Goal: Task Accomplishment & Management: Use online tool/utility

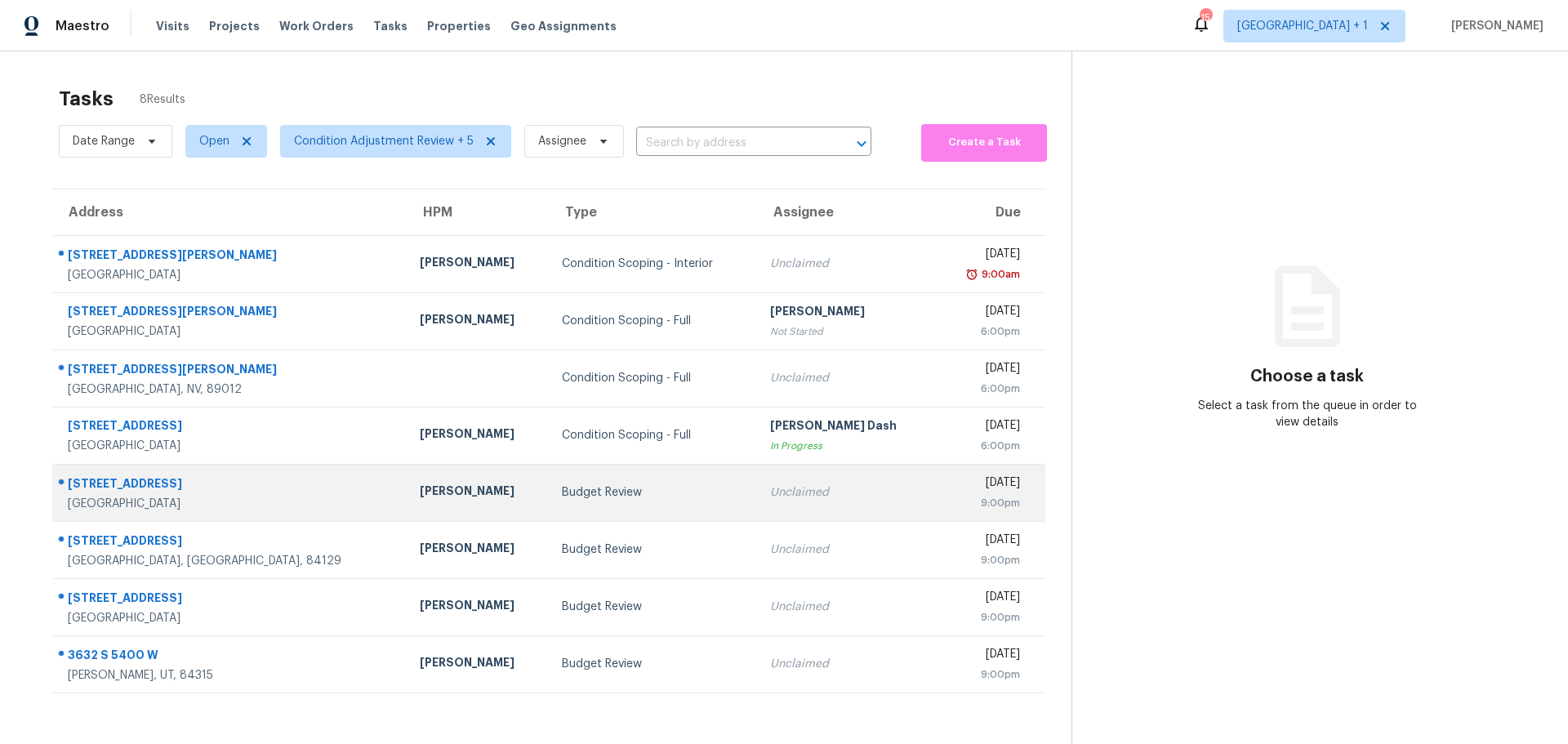
click at [443, 504] on td "[PERSON_NAME]" at bounding box center [477, 493] width 142 height 57
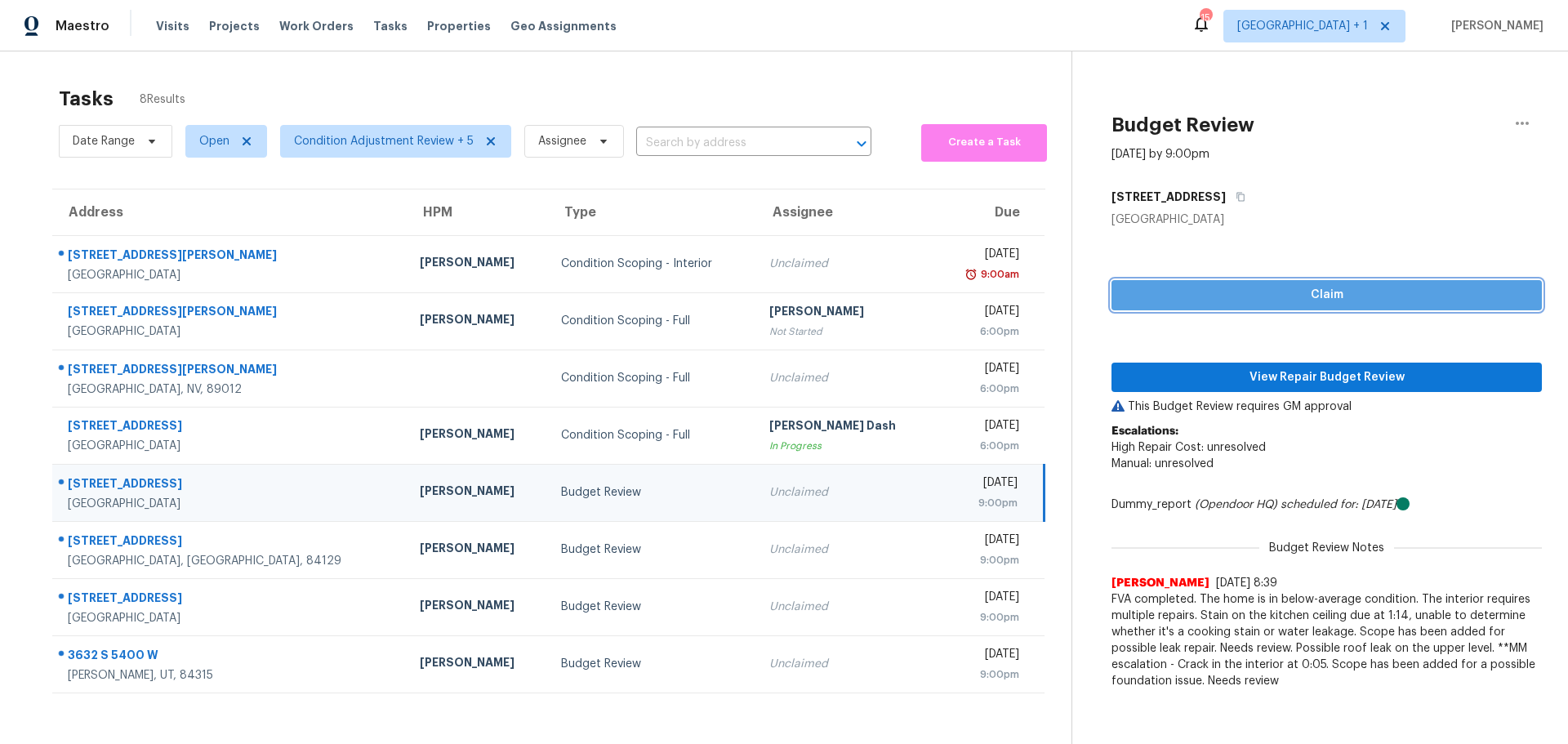
click at [1302, 286] on span "Claim" at bounding box center [1327, 296] width 405 height 21
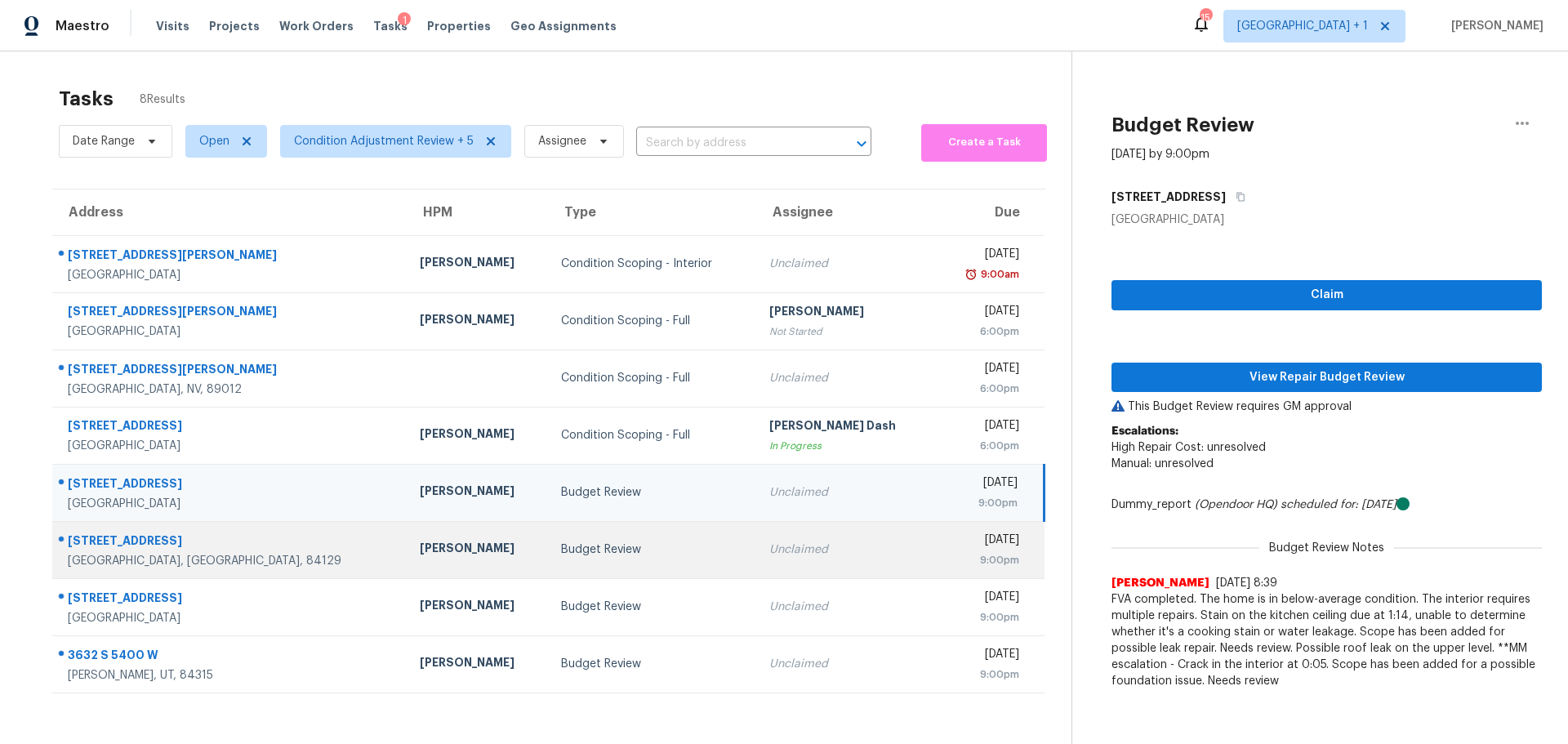
click at [615, 538] on td "Budget Review" at bounding box center [652, 550] width 207 height 57
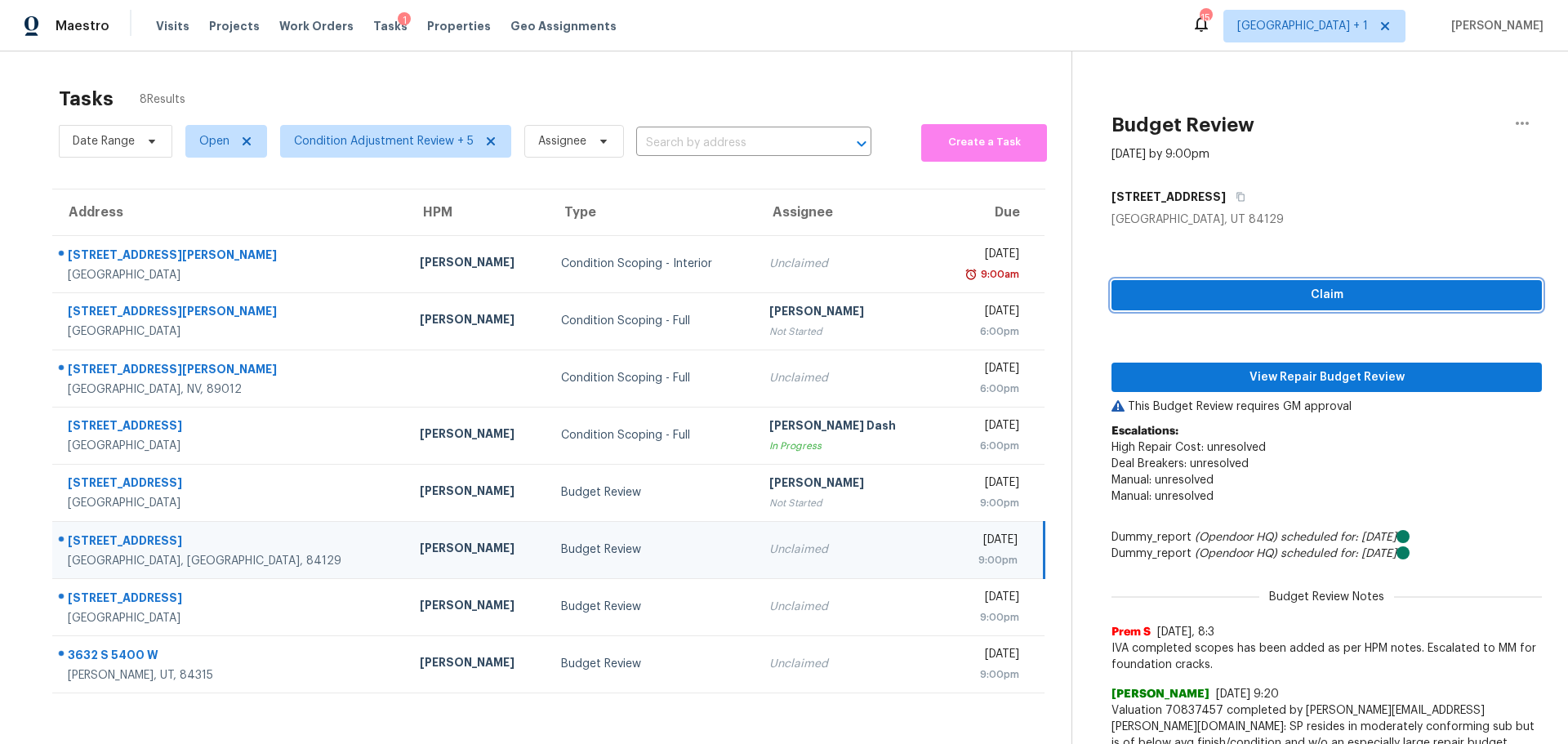
click at [1158, 293] on span "Claim" at bounding box center [1327, 296] width 405 height 21
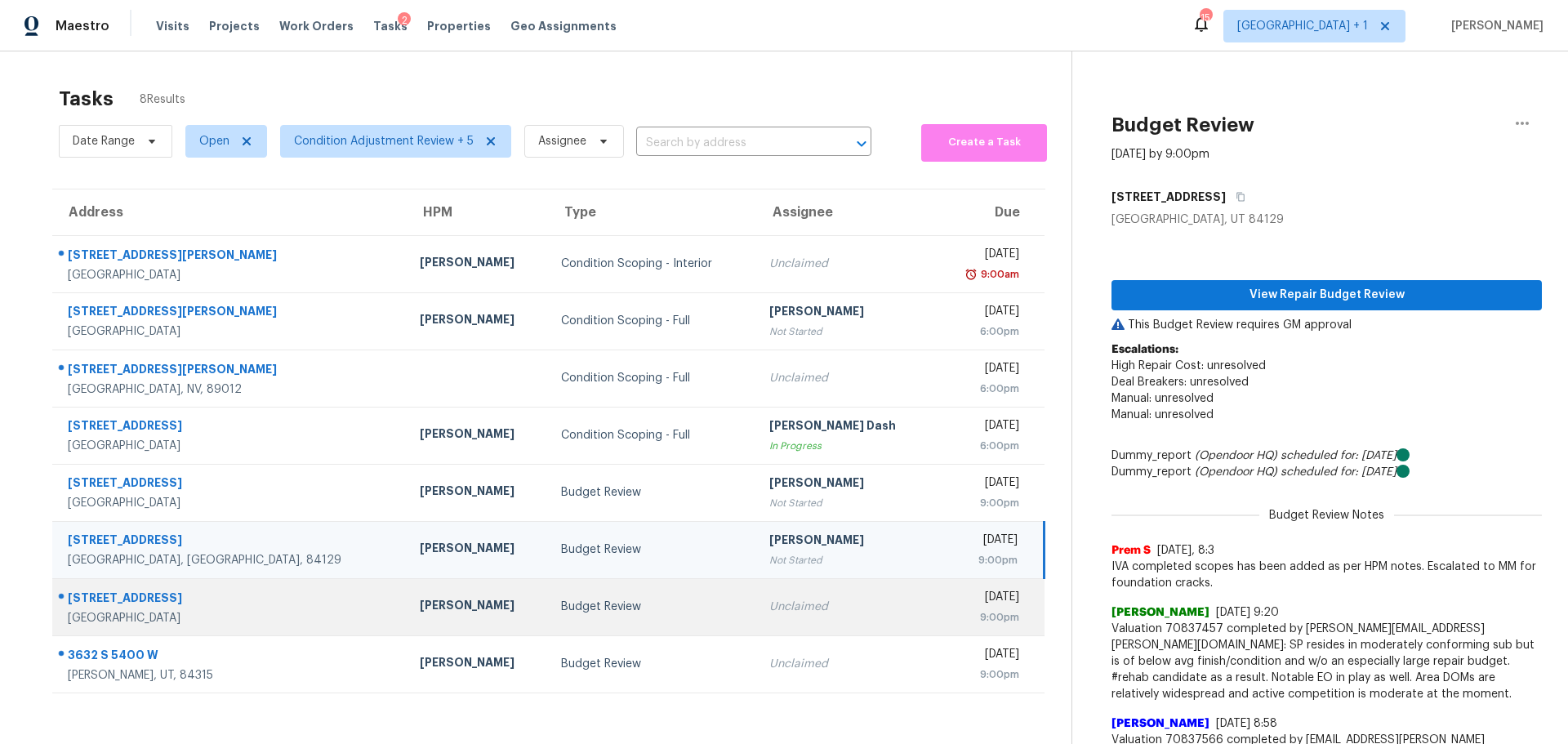
click at [615, 616] on td "Budget Review" at bounding box center [652, 607] width 207 height 57
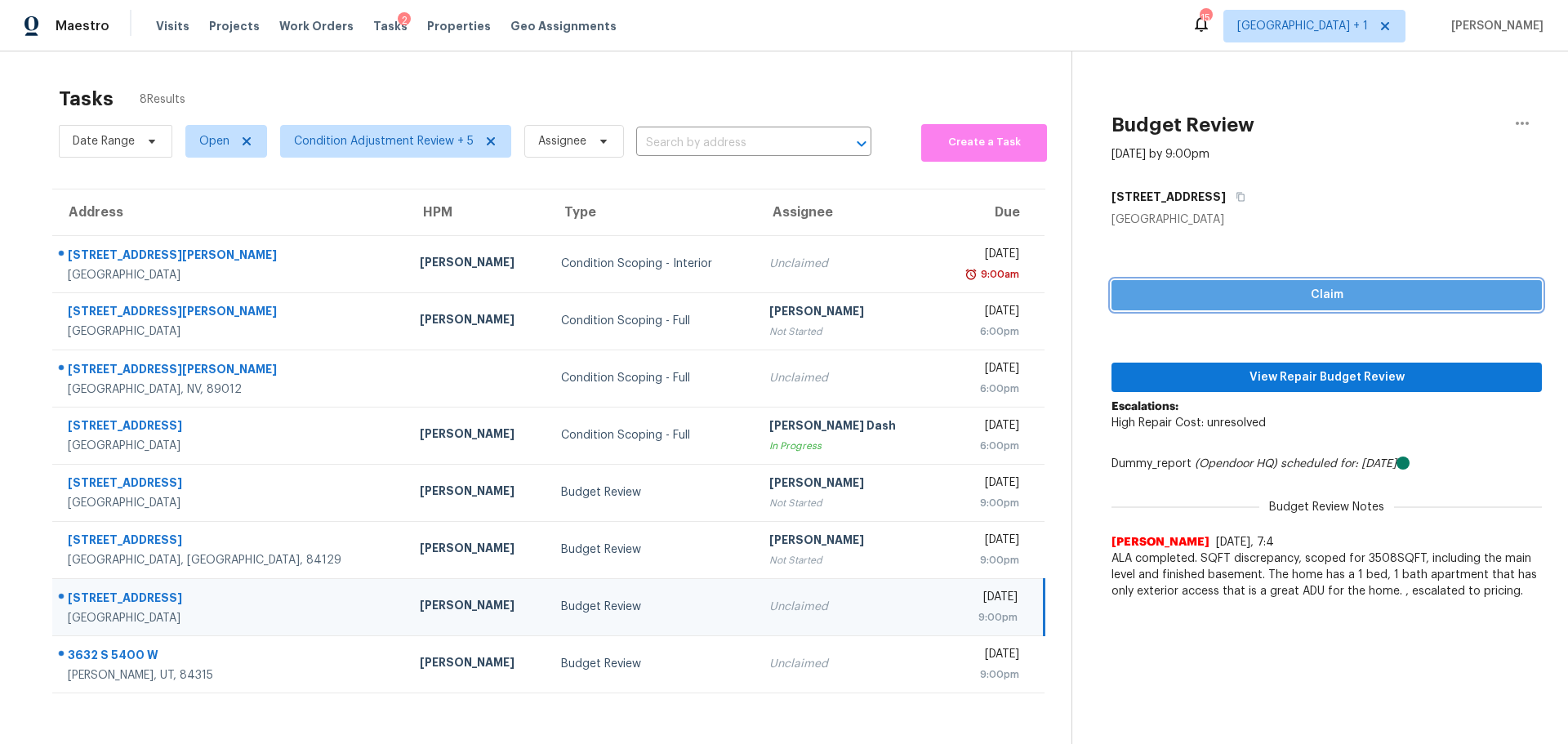
click at [1188, 289] on span "Claim" at bounding box center [1327, 296] width 405 height 21
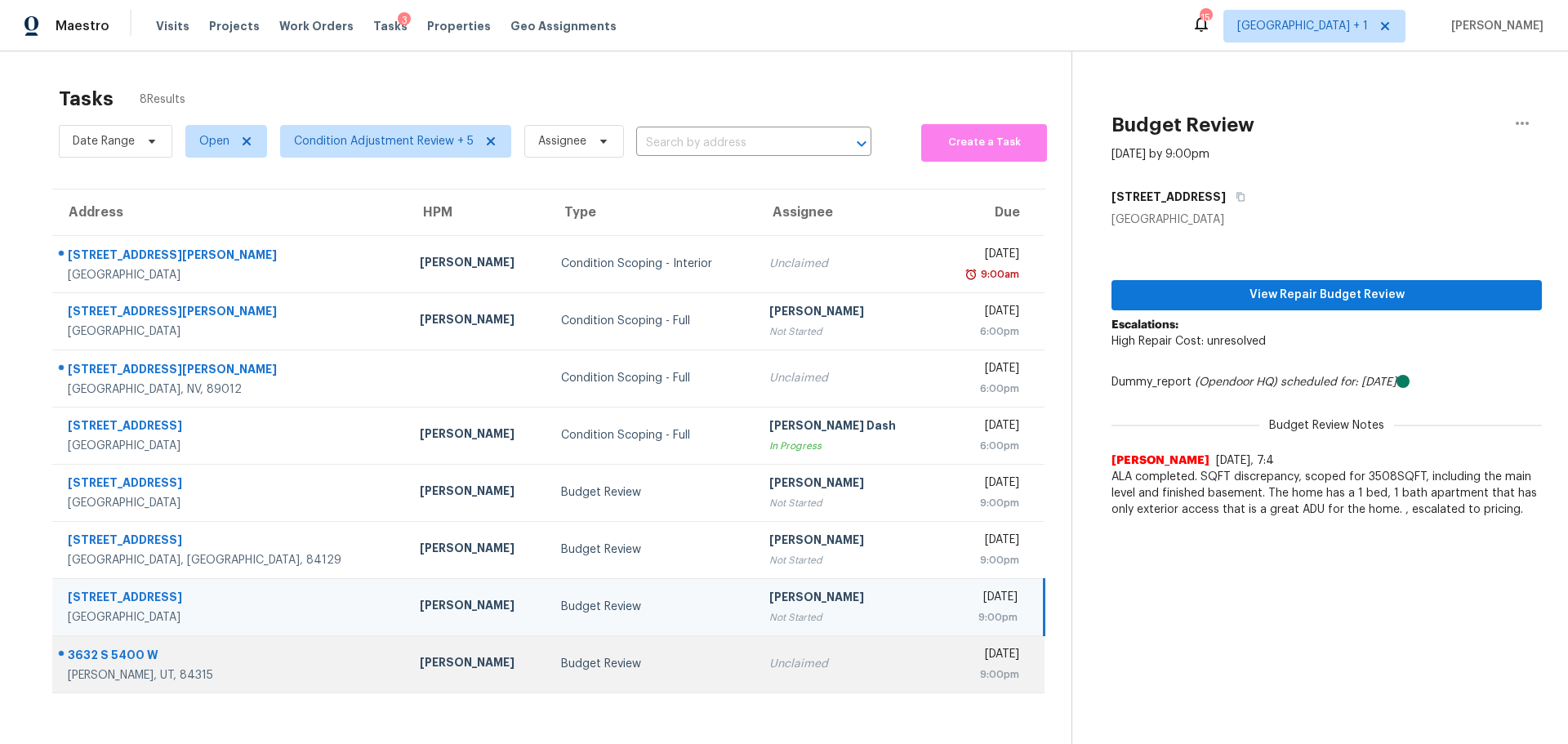
click at [756, 666] on td "Unclaimed" at bounding box center [845, 664] width 179 height 57
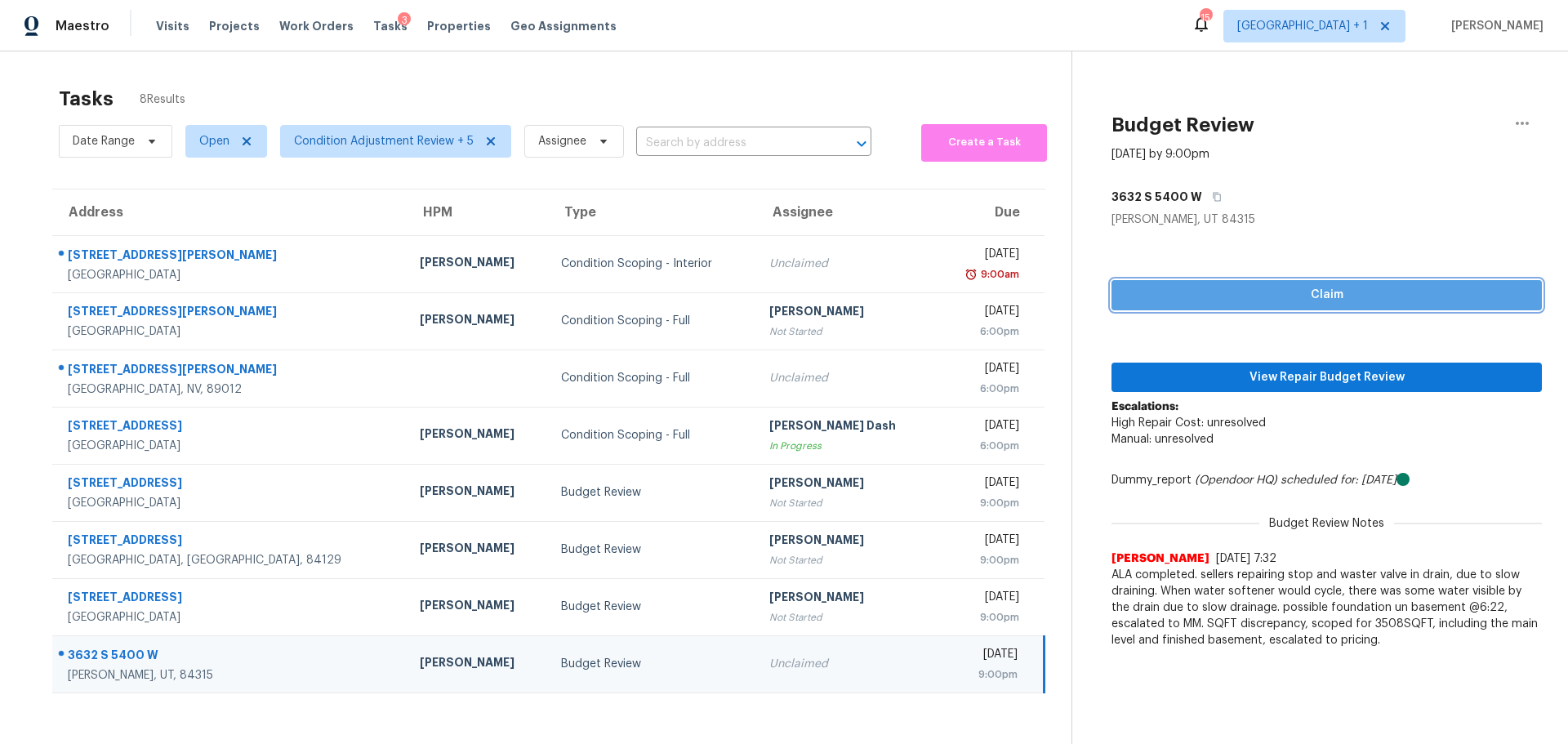
click at [1200, 293] on span "Claim" at bounding box center [1327, 296] width 405 height 21
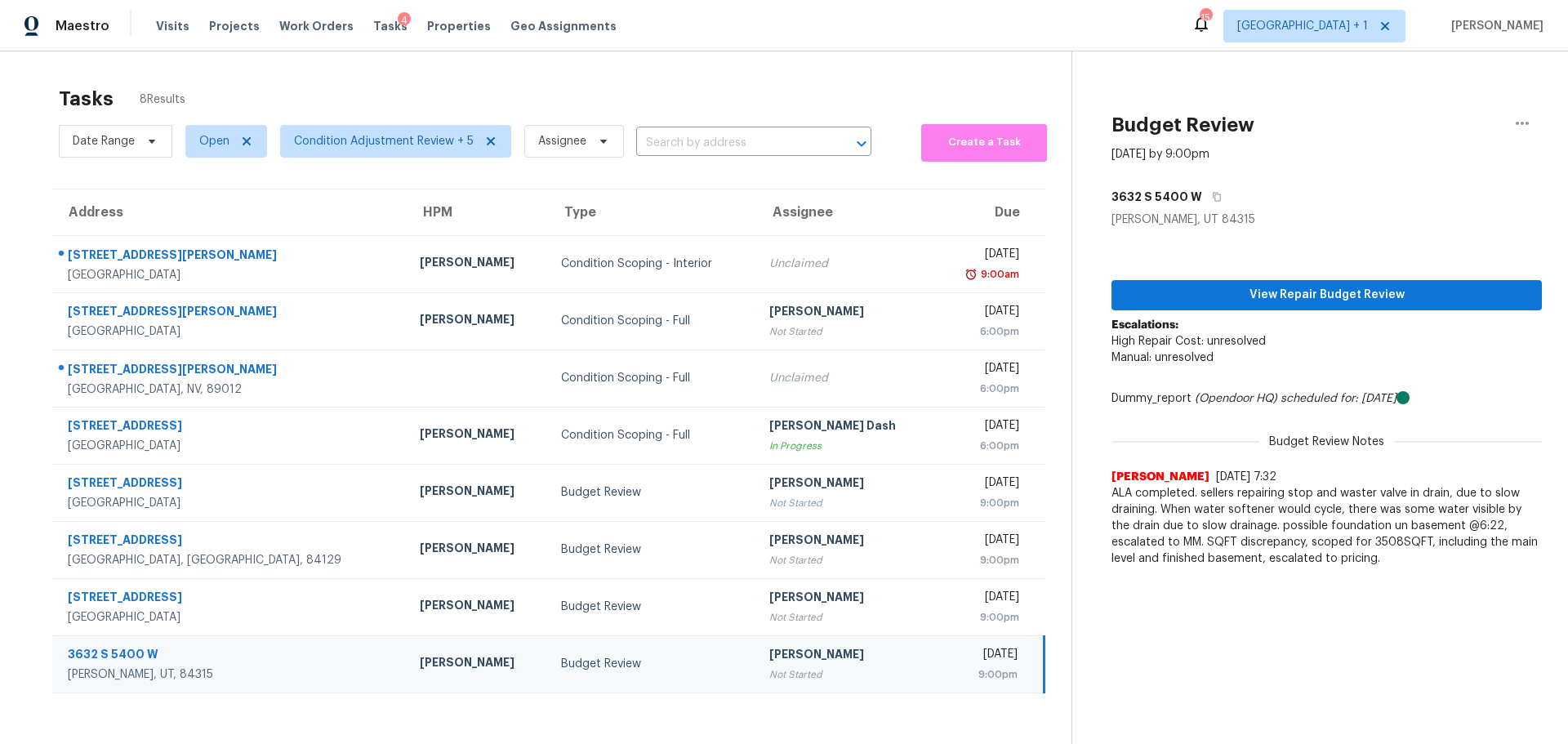
click at [660, 677] on td "Budget Review" at bounding box center [652, 664] width 207 height 57
click at [1265, 285] on span "View Repair Budget Review" at bounding box center [1327, 296] width 405 height 21
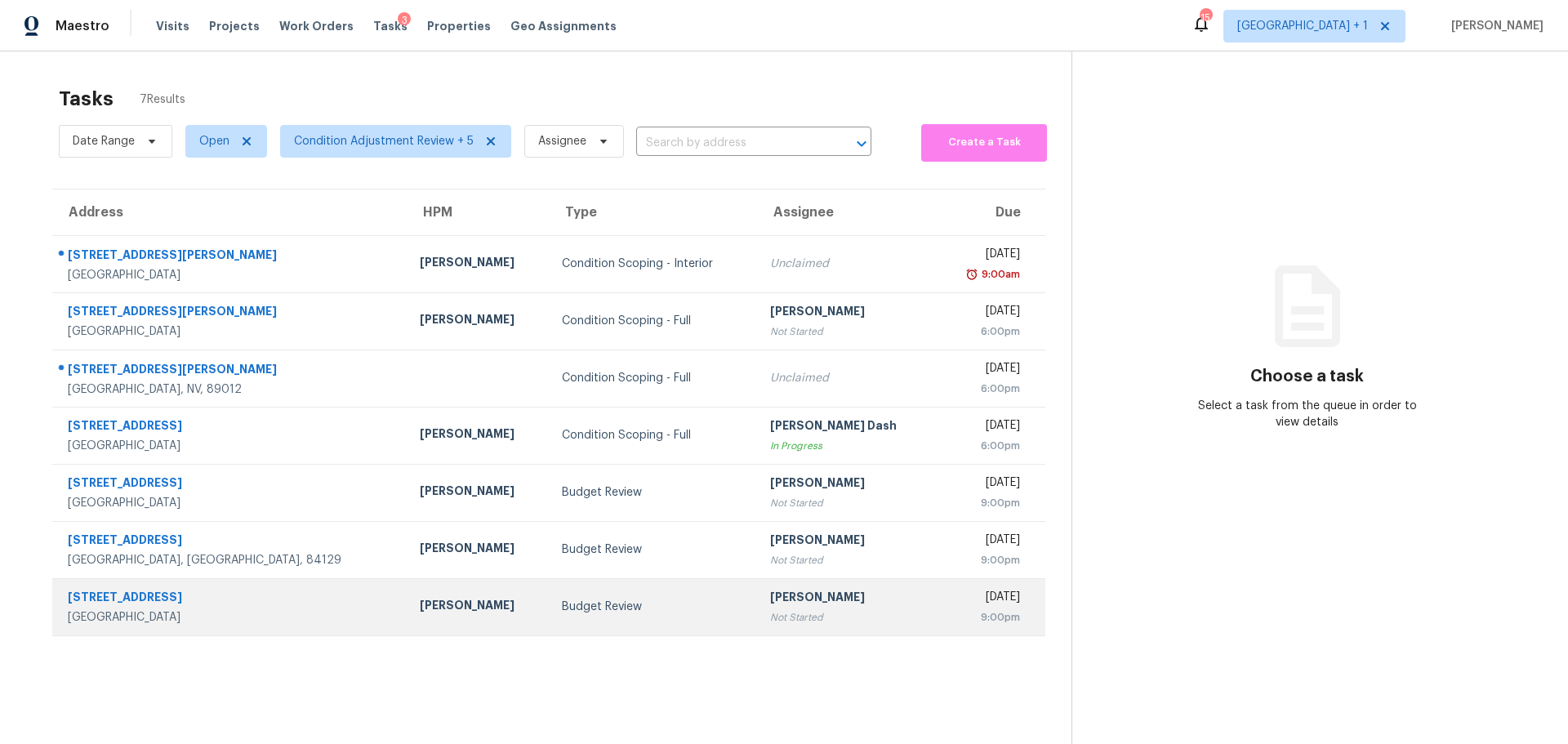
click at [442, 608] on div "[PERSON_NAME]" at bounding box center [478, 607] width 116 height 21
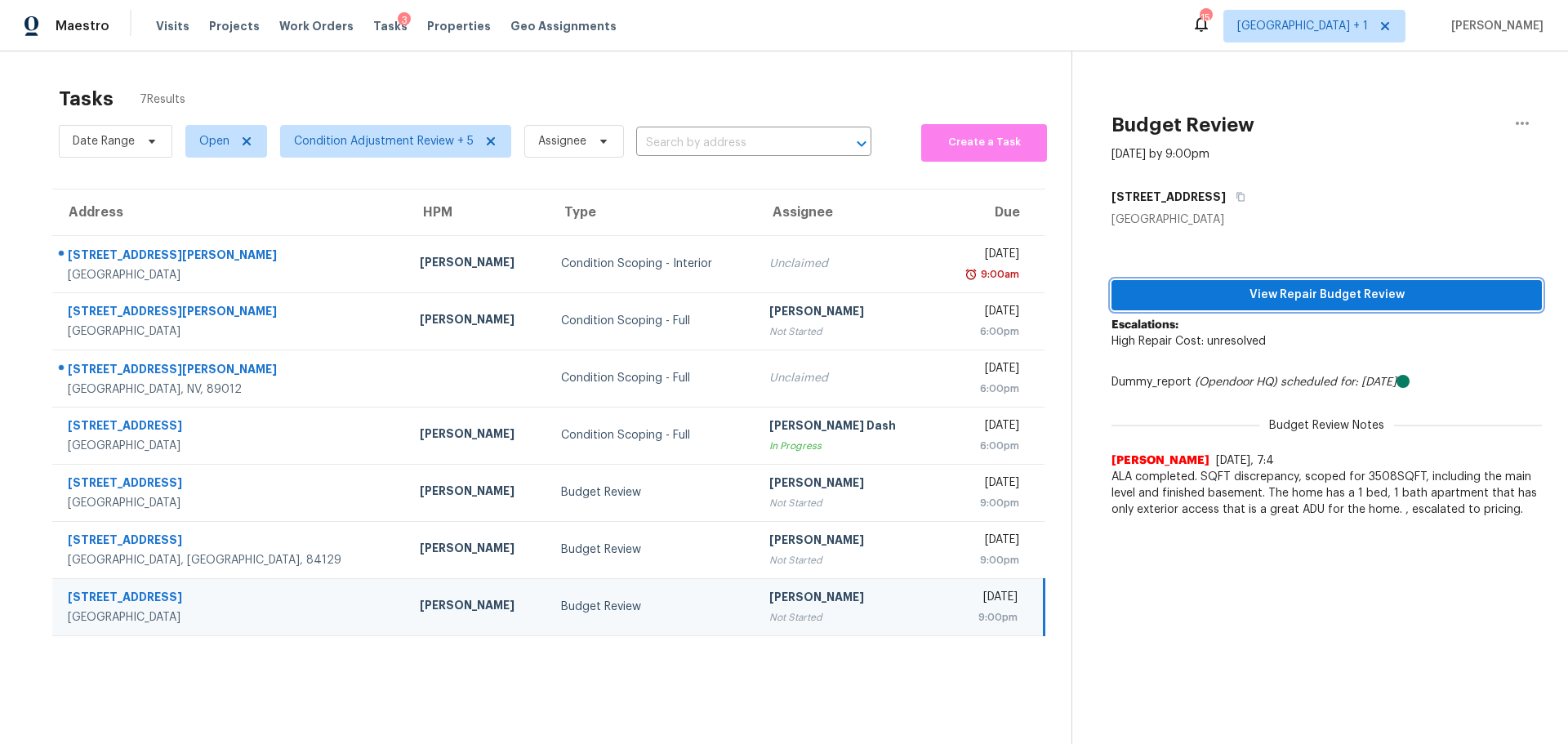
click at [1243, 295] on span "View Repair Budget Review" at bounding box center [1327, 296] width 405 height 21
